Goal: Task Accomplishment & Management: Use online tool/utility

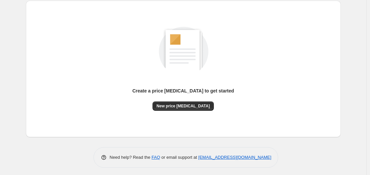
scroll to position [73, 0]
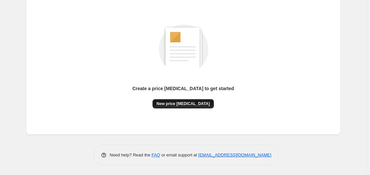
click at [175, 100] on button "New price change job" at bounding box center [183, 103] width 61 height 9
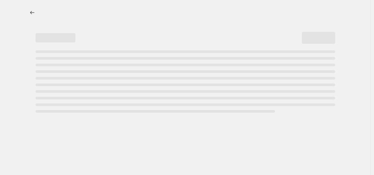
select select "percentage"
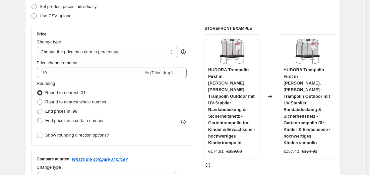
scroll to position [100, 0]
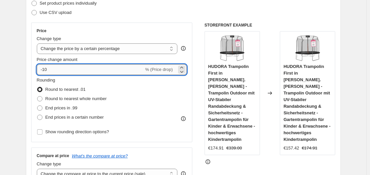
click at [137, 68] on input "-10" at bounding box center [90, 69] width 107 height 11
type input "-1"
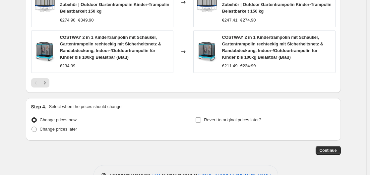
scroll to position [565, 0]
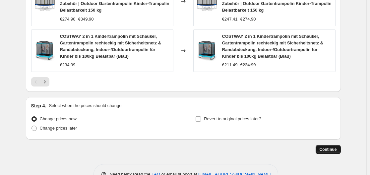
type input "-35"
click at [325, 147] on span "Continue" at bounding box center [328, 149] width 17 height 5
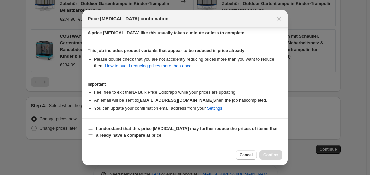
scroll to position [104, 0]
click at [101, 127] on b "I understand that this price change job may further reduce the prices of items …" at bounding box center [186, 132] width 181 height 12
click at [93, 129] on input "I understand that this price change job may further reduce the prices of items …" at bounding box center [90, 131] width 5 height 5
checkbox input "true"
click at [267, 154] on span "Confirm" at bounding box center [270, 155] width 15 height 5
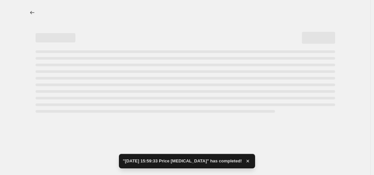
select select "percentage"
